Goal: Task Accomplishment & Management: Manage account settings

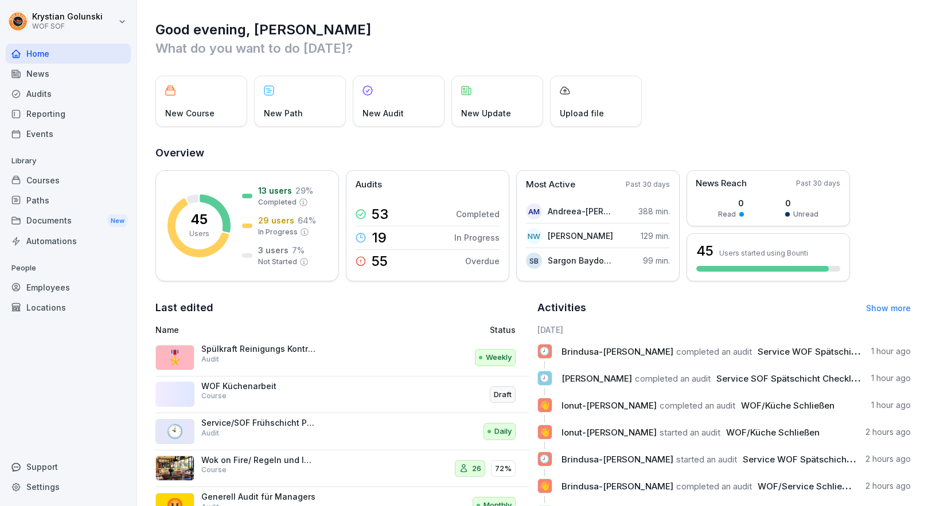
click at [314, 347] on p "Spülkraft Reinigungs Kontrolle" at bounding box center [258, 349] width 115 height 10
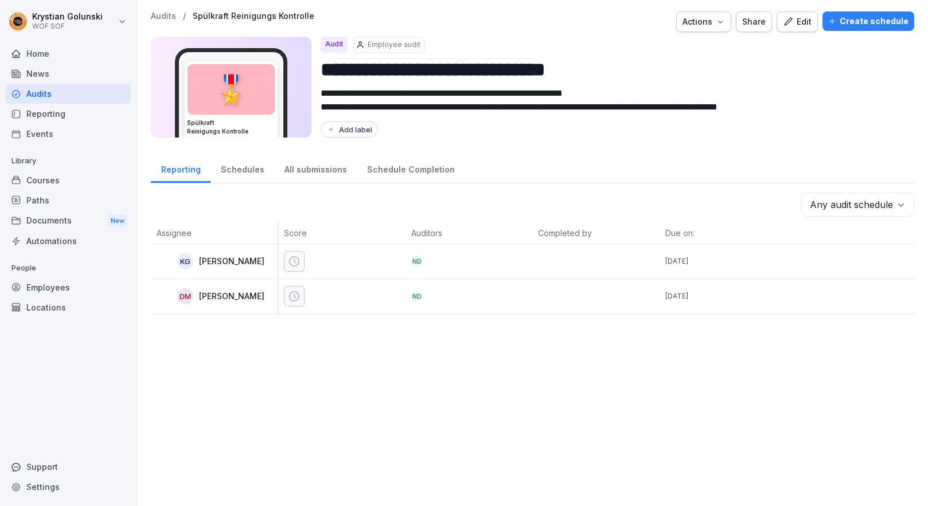
click at [245, 171] on div "Schedules" at bounding box center [242, 168] width 64 height 29
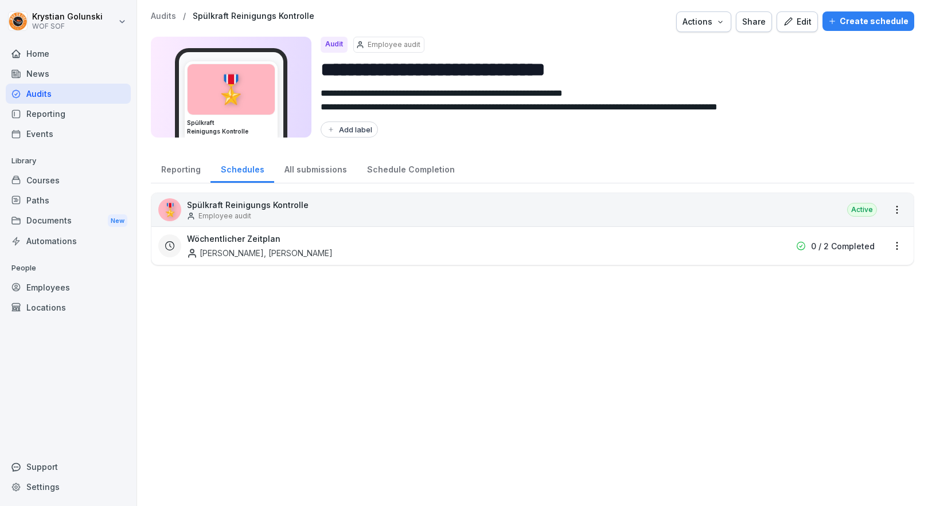
click at [303, 244] on div "Wöchentlicher Zeitplan [PERSON_NAME], [PERSON_NAME]" at bounding box center [459, 246] width 544 height 26
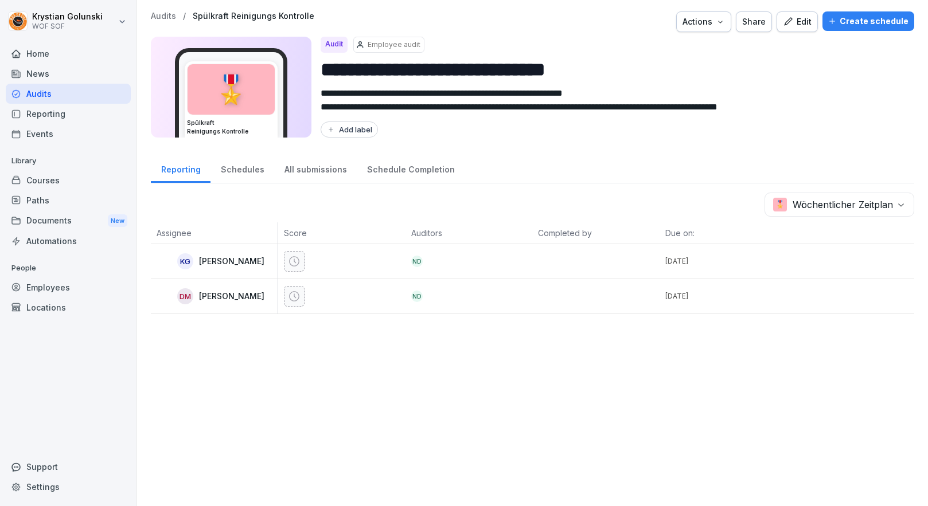
click at [304, 172] on div "All submissions" at bounding box center [315, 168] width 83 height 29
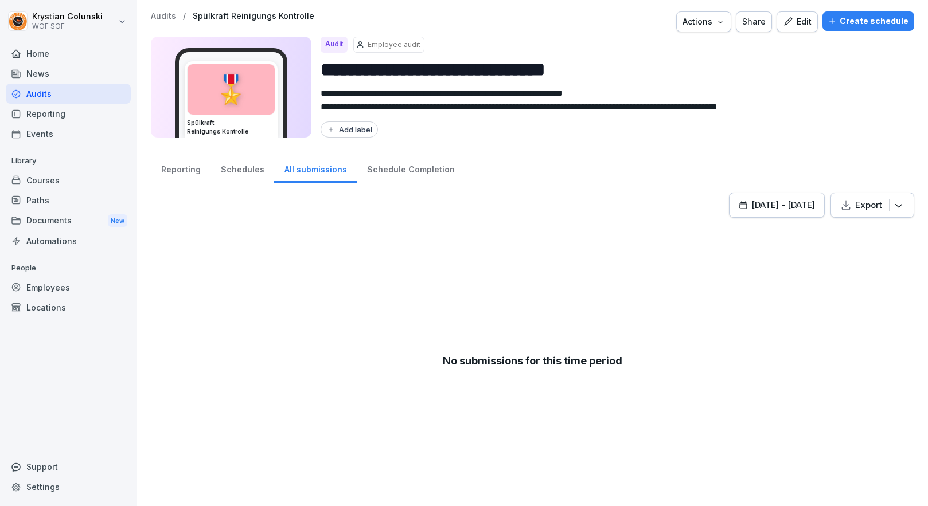
click at [384, 171] on div "Schedule Completion" at bounding box center [411, 168] width 108 height 29
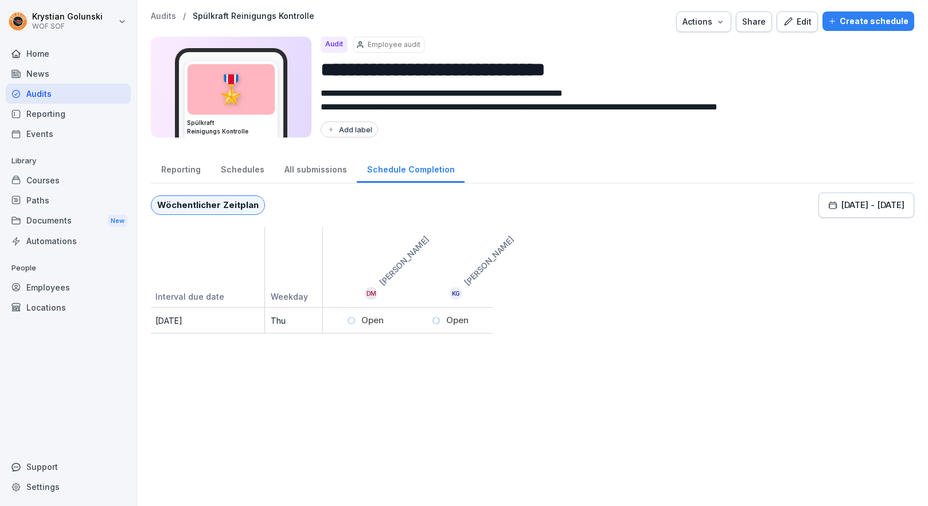
click at [790, 23] on div "Edit" at bounding box center [797, 21] width 29 height 13
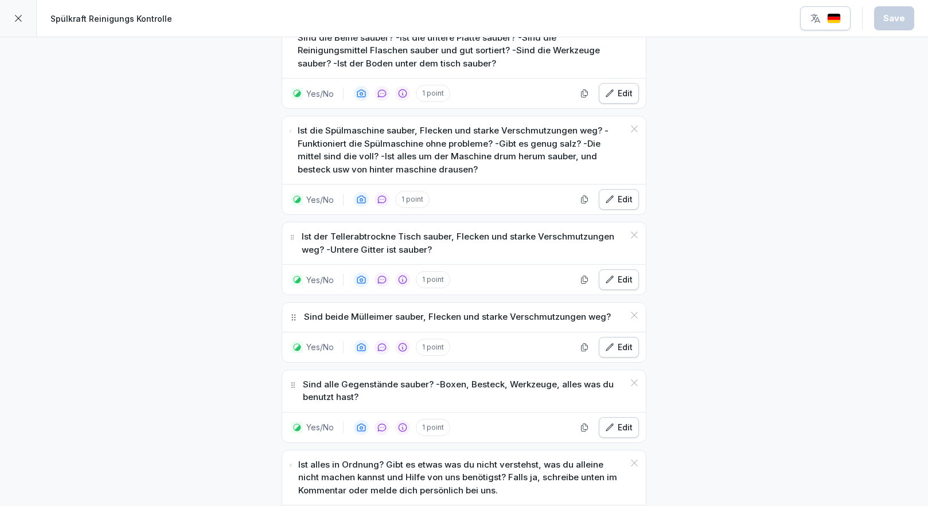
scroll to position [986, 0]
